Goal: Find specific page/section: Find specific page/section

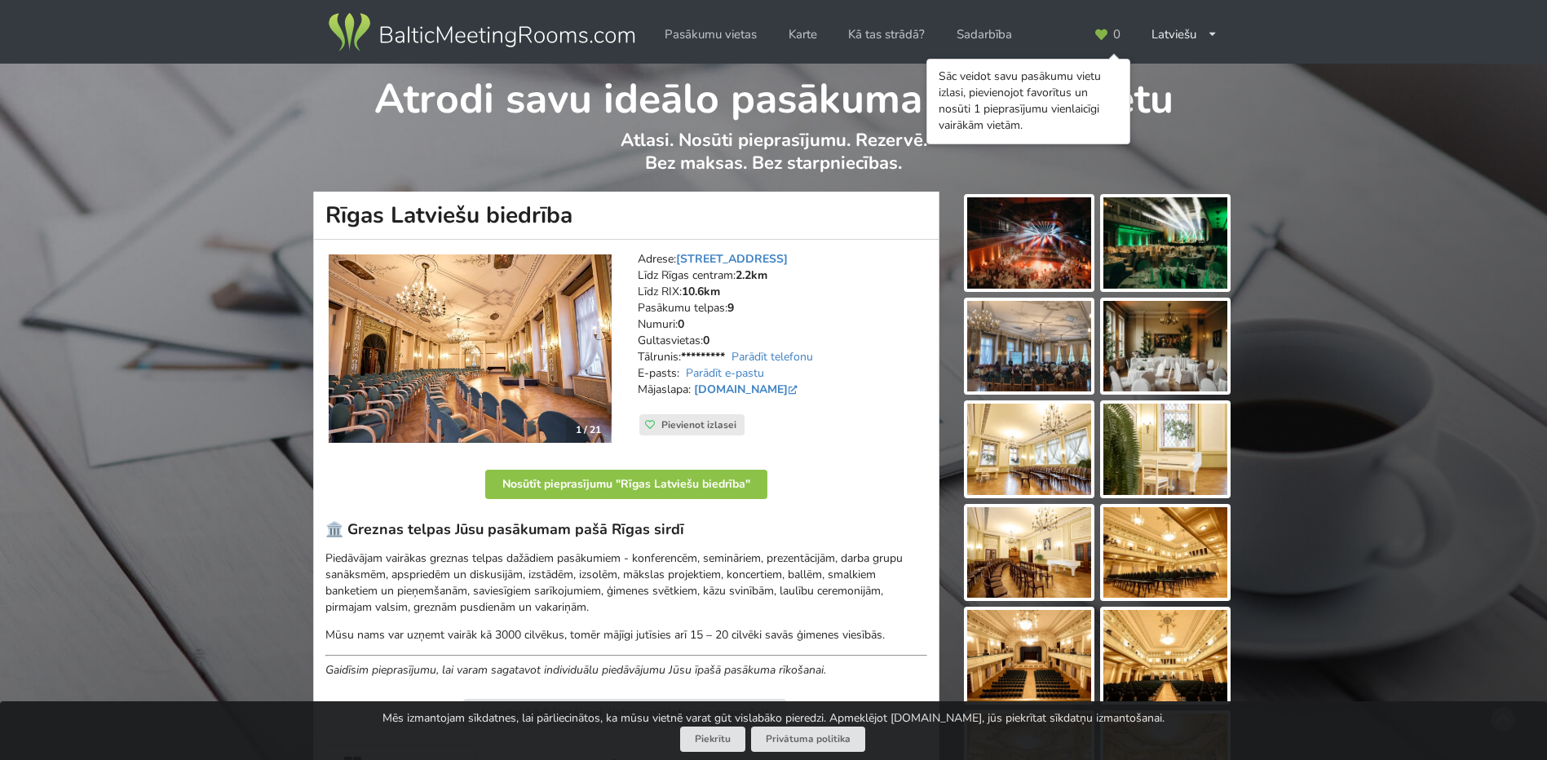
click at [1023, 363] on img at bounding box center [1029, 346] width 124 height 91
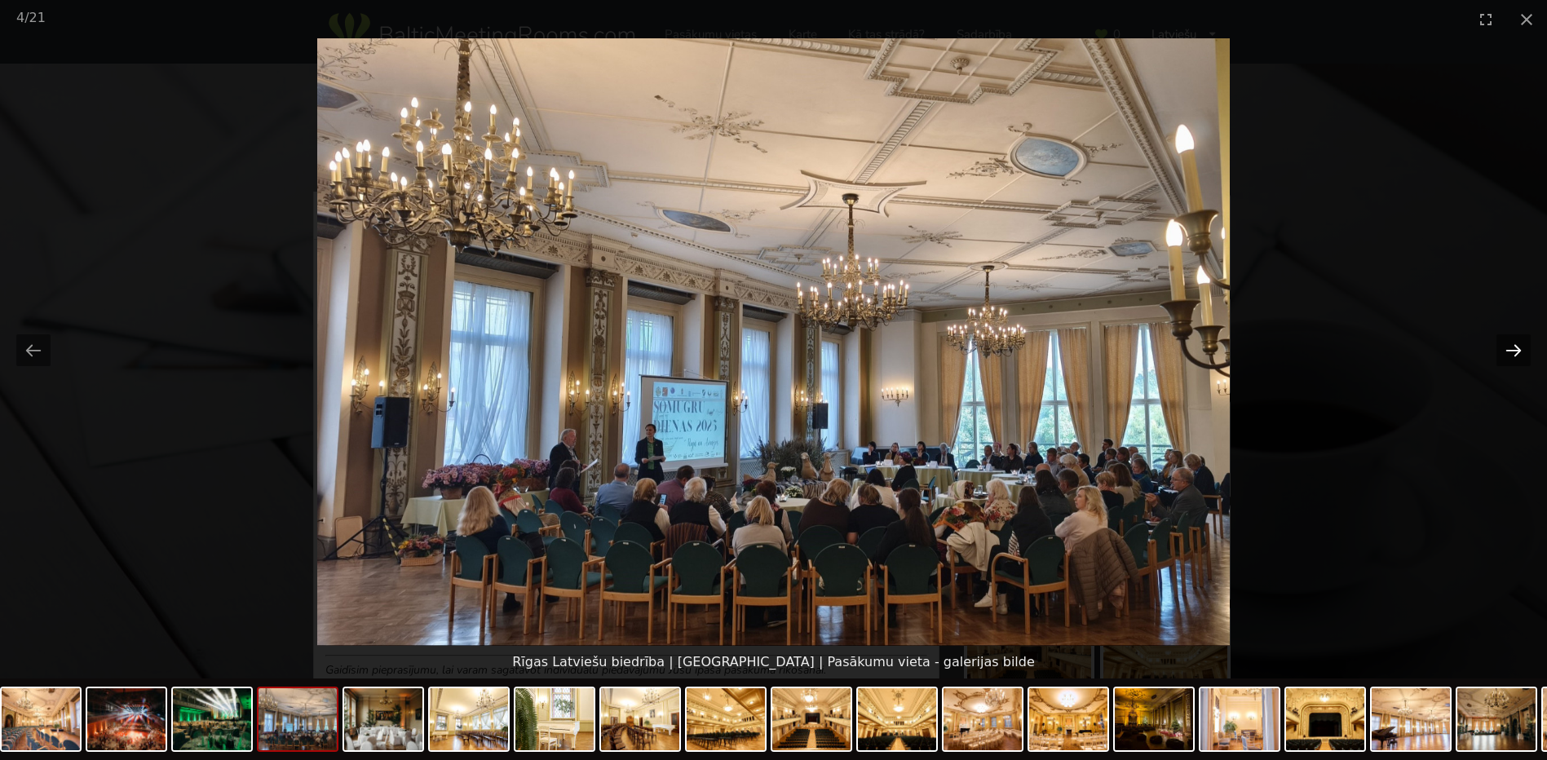
click at [1507, 352] on button "Next slide" at bounding box center [1513, 350] width 34 height 32
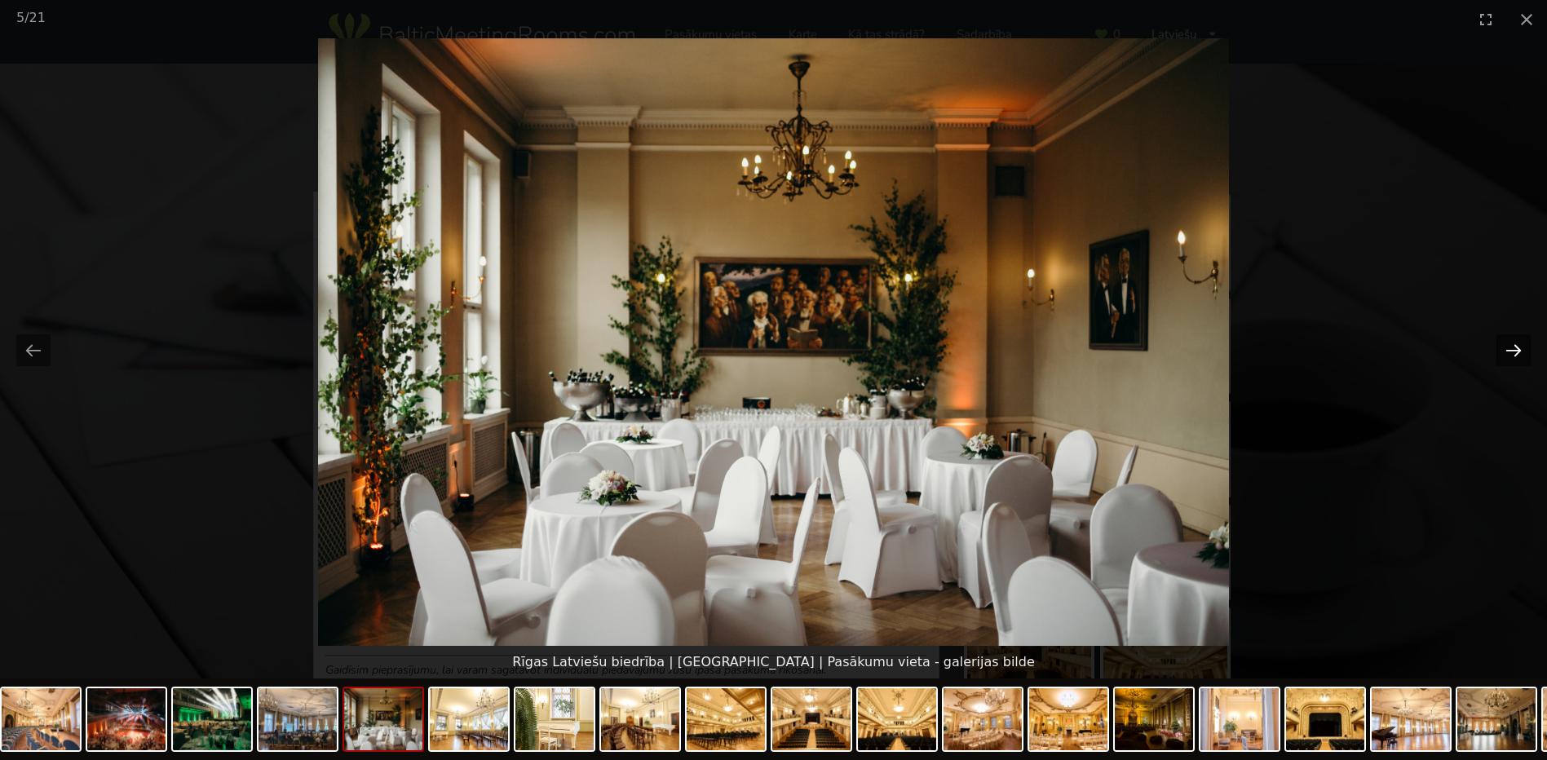
click at [1507, 352] on button "Next slide" at bounding box center [1513, 350] width 34 height 32
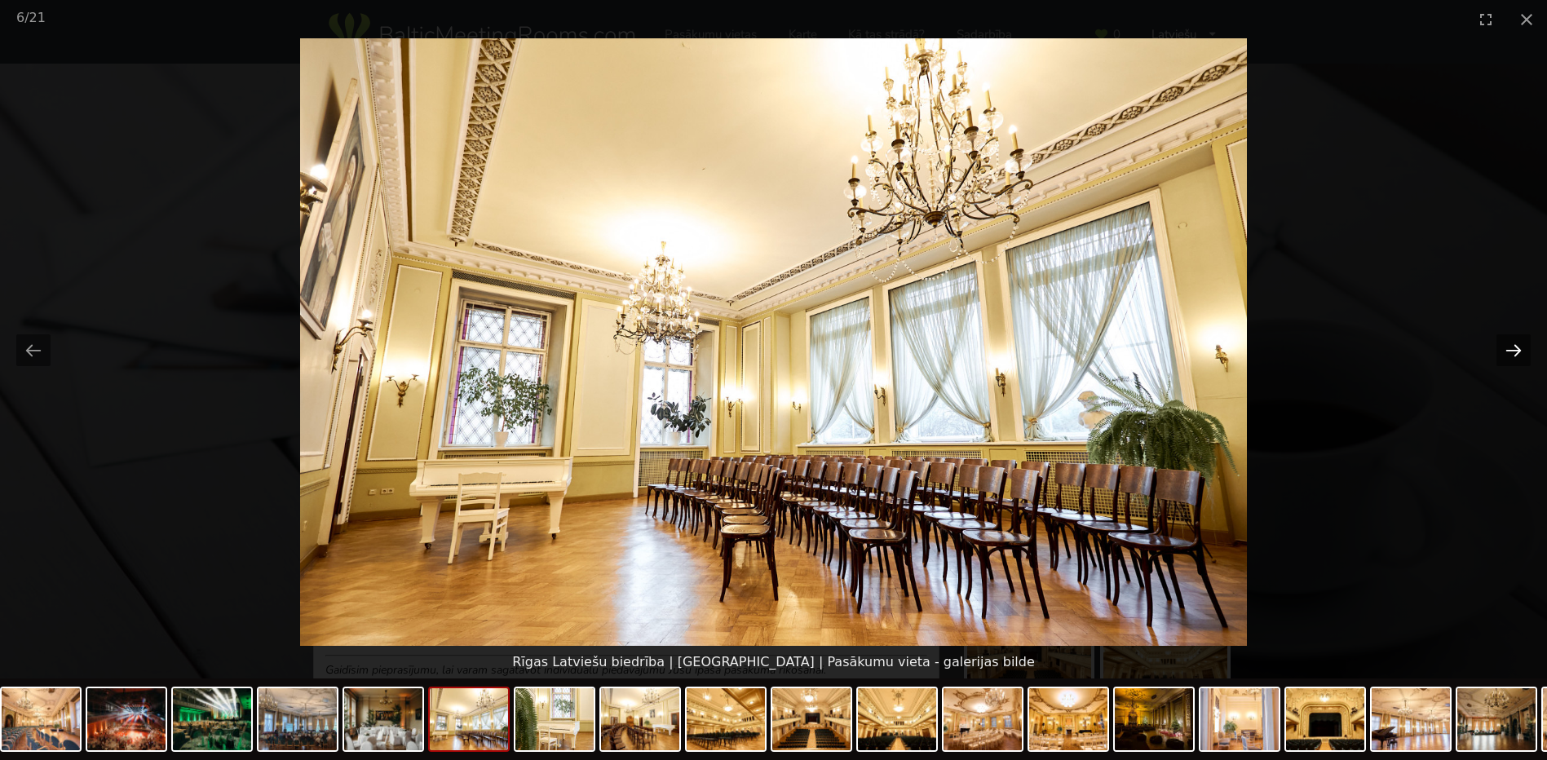
click at [1507, 352] on button "Next slide" at bounding box center [1513, 350] width 34 height 32
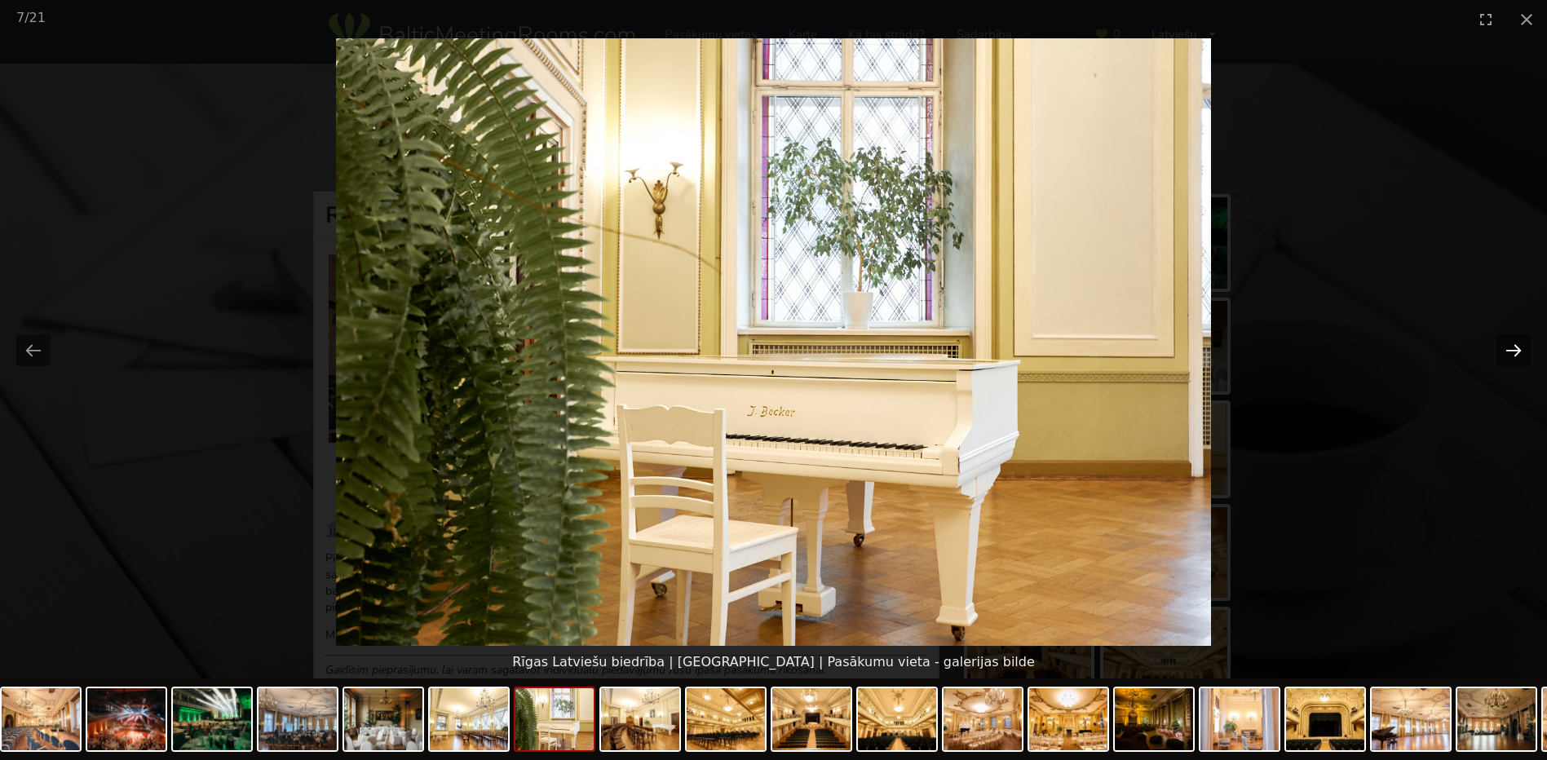
click at [1507, 352] on button "Next slide" at bounding box center [1513, 350] width 34 height 32
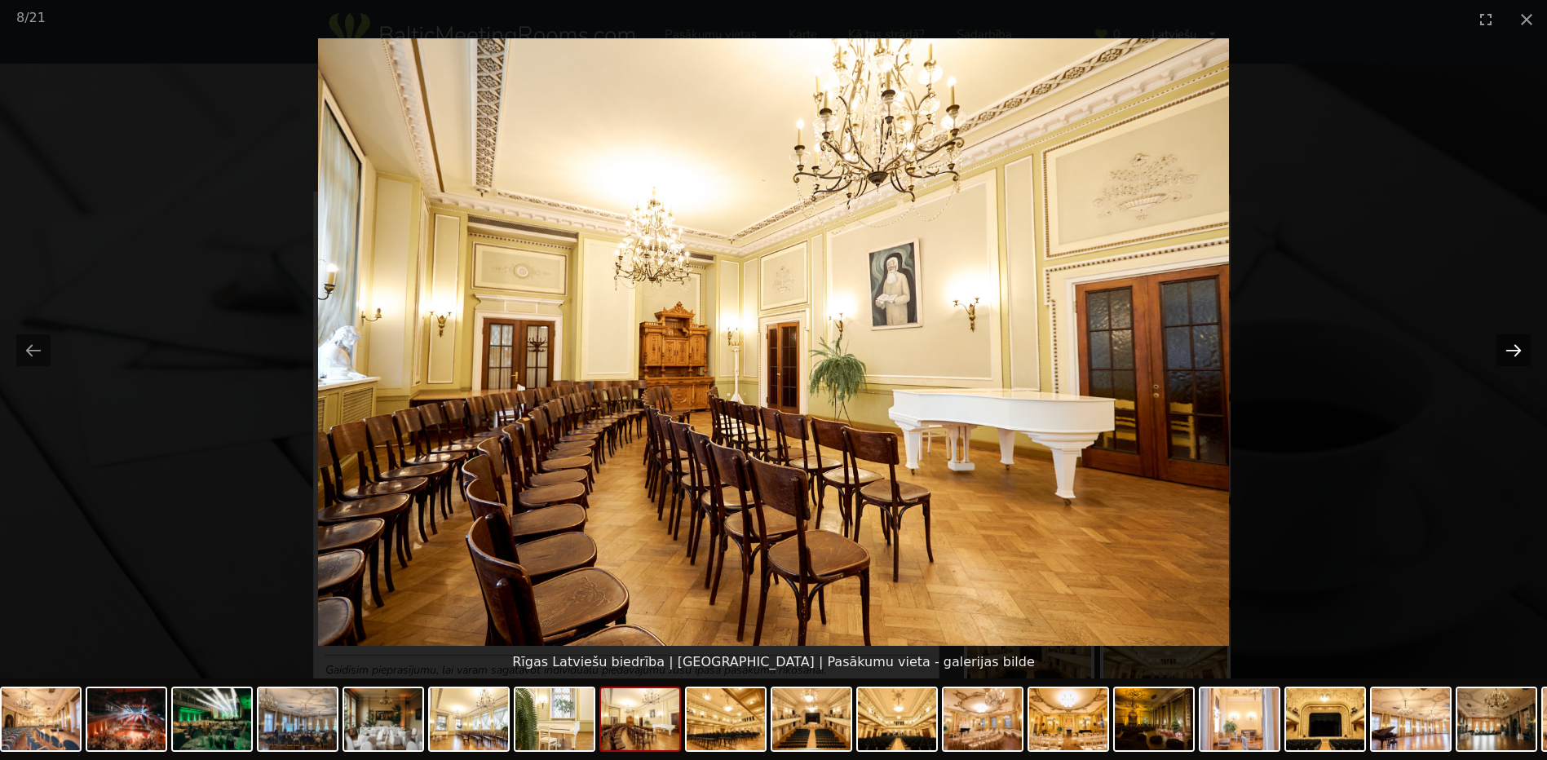
click at [1507, 352] on button "Next slide" at bounding box center [1513, 350] width 34 height 32
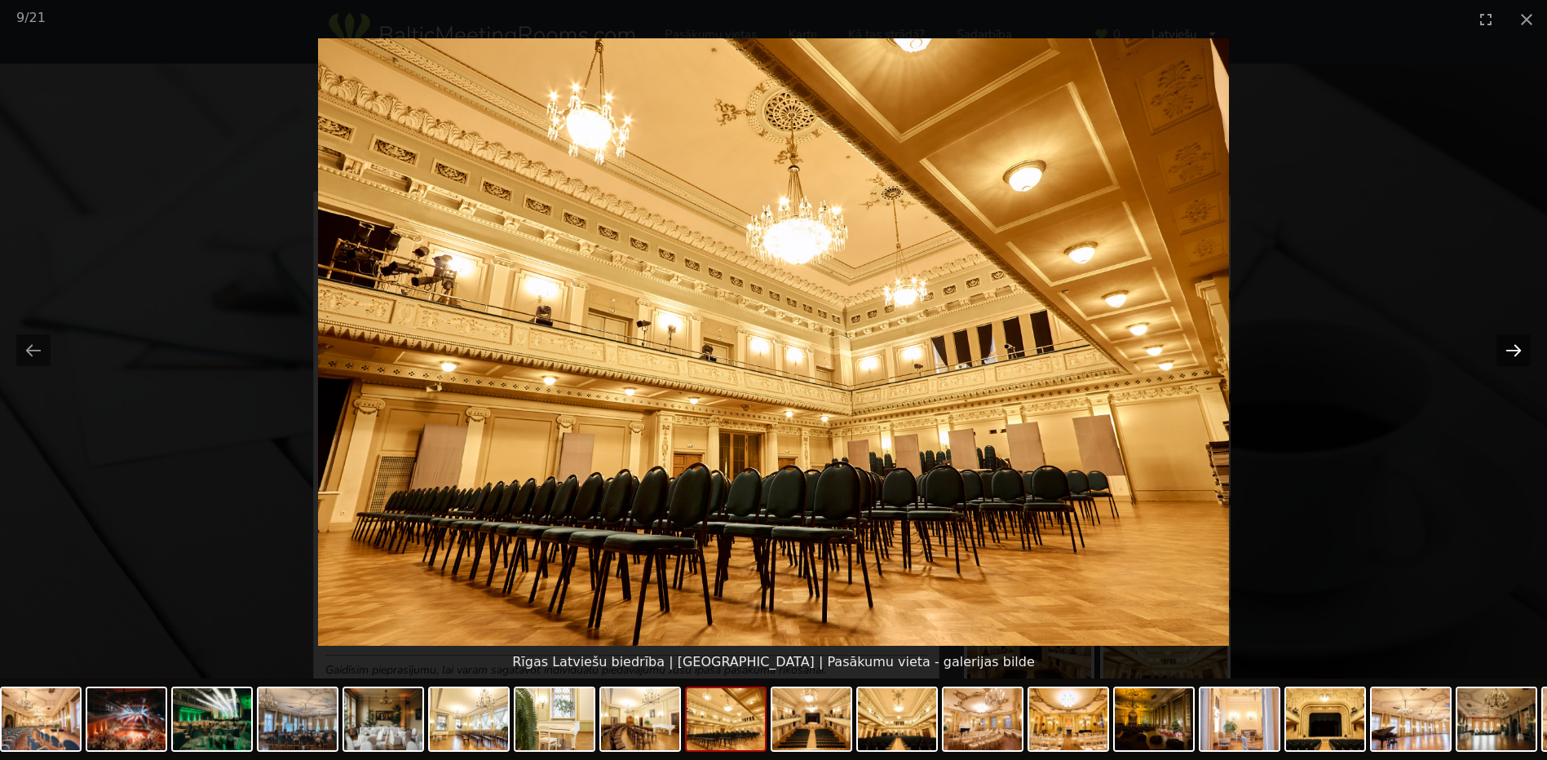
click at [1507, 352] on button "Next slide" at bounding box center [1513, 350] width 34 height 32
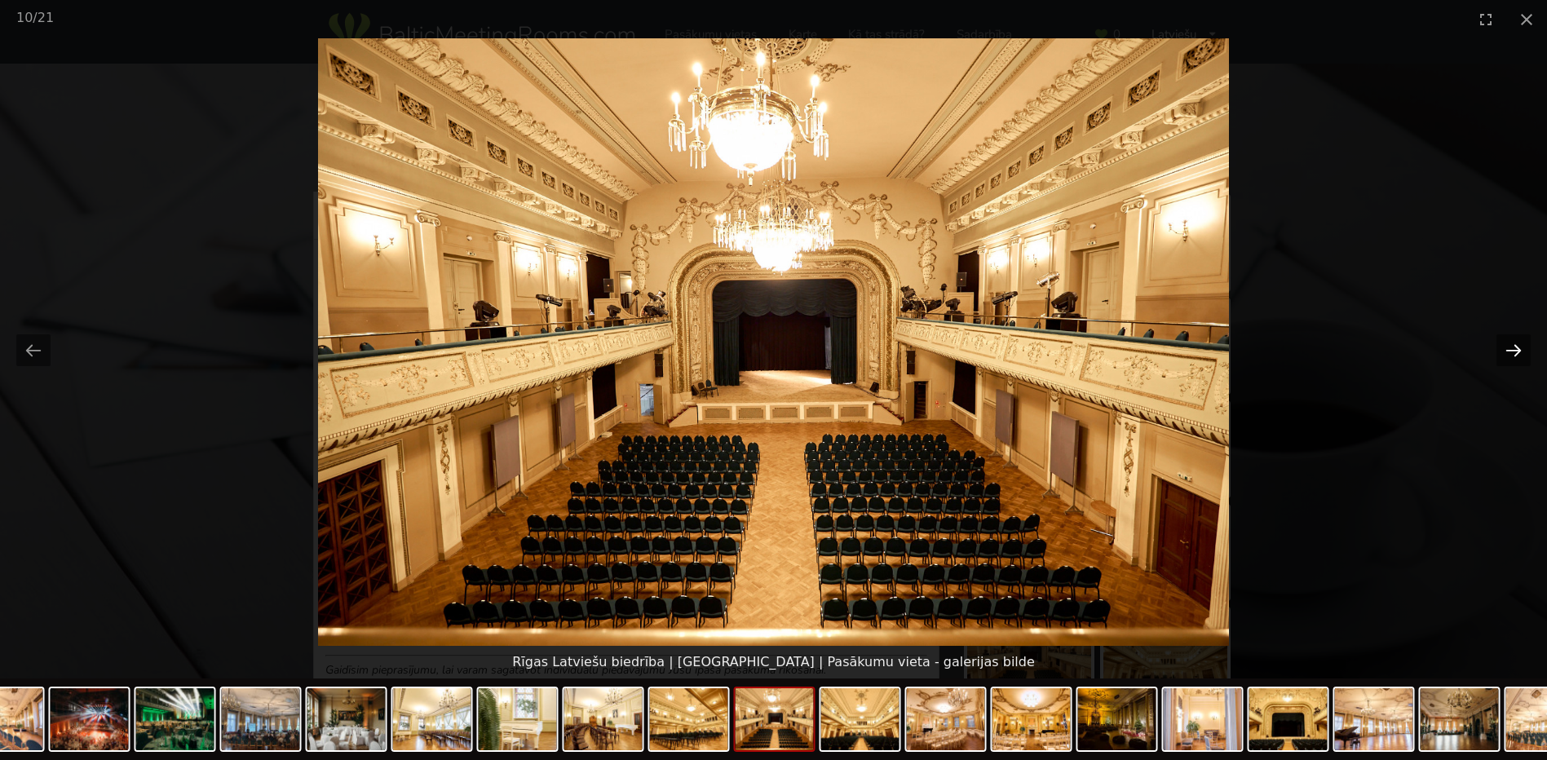
click at [1507, 352] on button "Next slide" at bounding box center [1513, 350] width 34 height 32
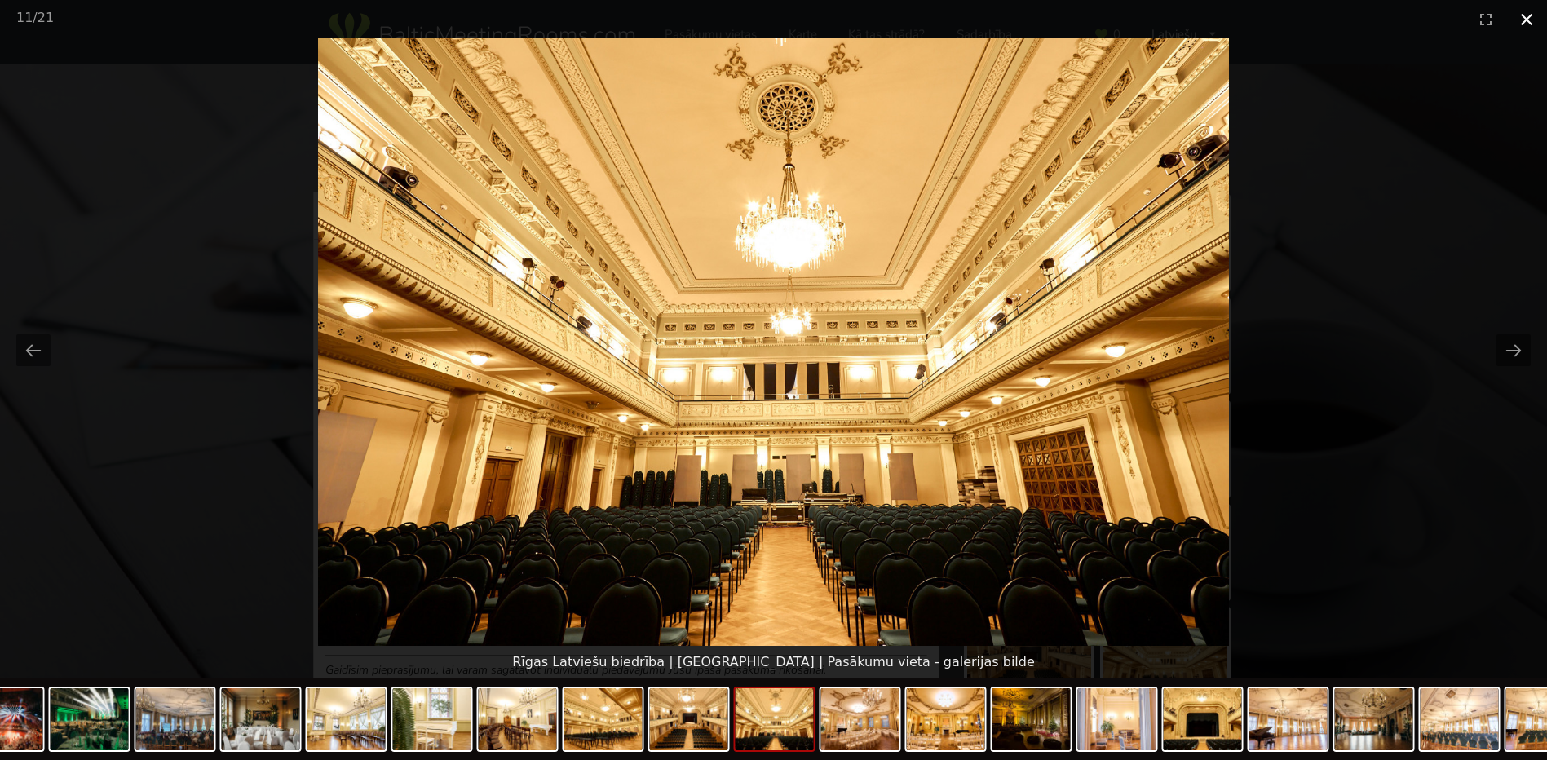
click at [1525, 18] on button "Close gallery" at bounding box center [1526, 19] width 41 height 38
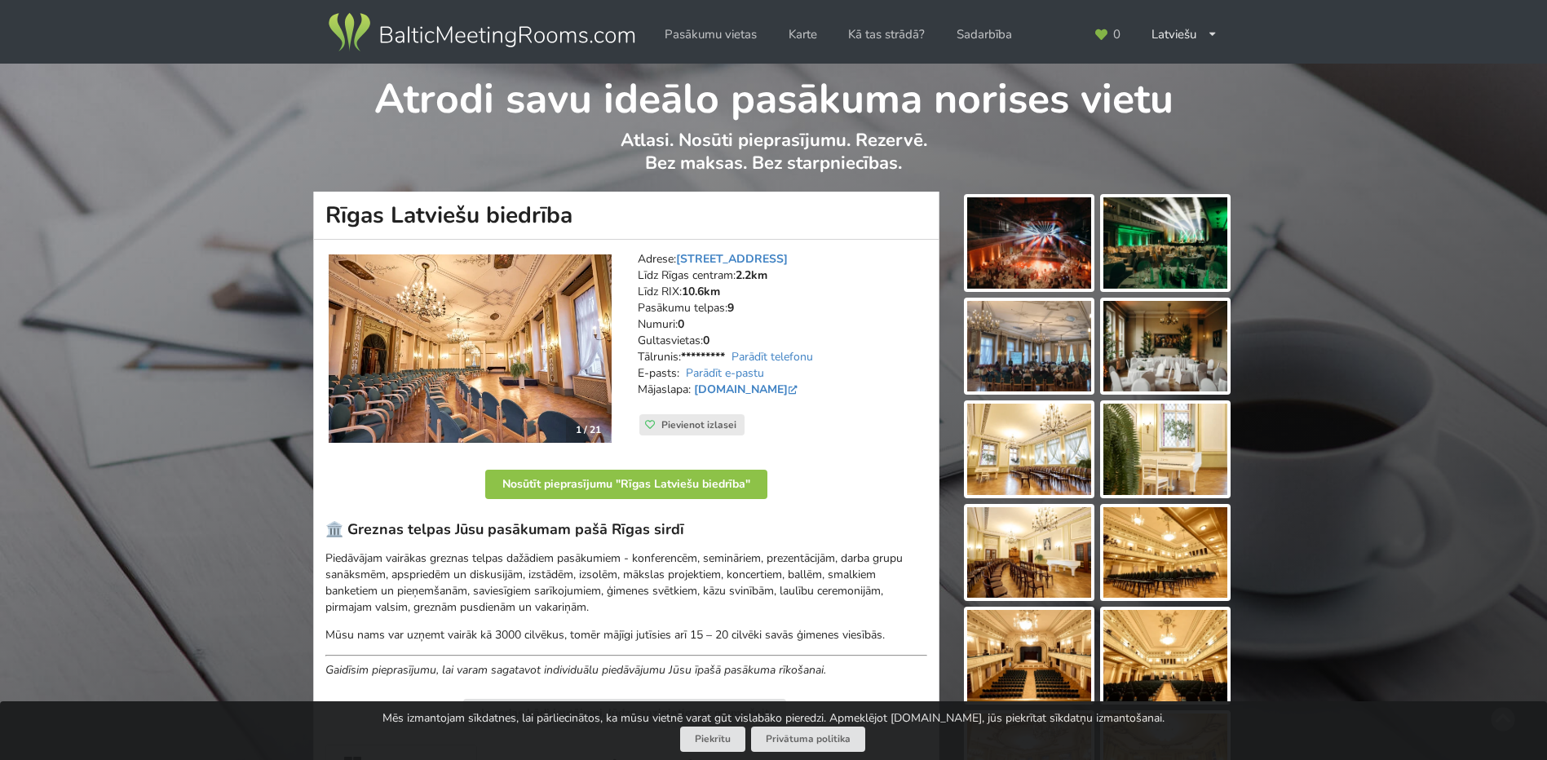
drag, startPoint x: 325, startPoint y: 220, endPoint x: 567, endPoint y: 212, distance: 241.5
click at [567, 212] on h1 "Rīgas Latviešu biedrība" at bounding box center [626, 216] width 626 height 48
copy h1 "Rīgas Latviešu biedrība"
